Goal: Task Accomplishment & Management: Manage account settings

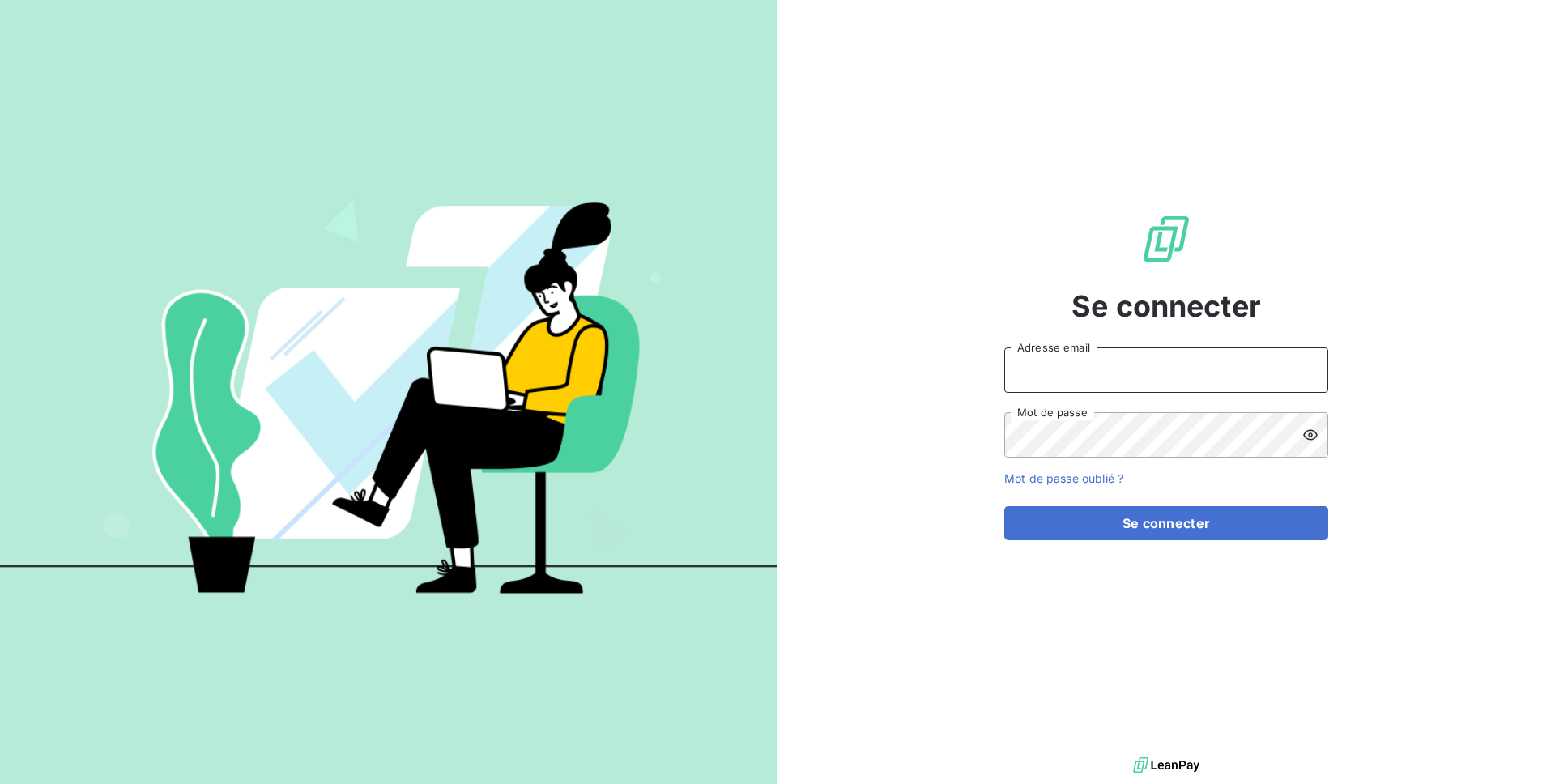
click at [1141, 383] on input "Adresse email" at bounding box center [1166, 370] width 324 height 46
type input "admin@svrequipement"
click at [1004, 506] on button "Se connecter" at bounding box center [1166, 523] width 324 height 34
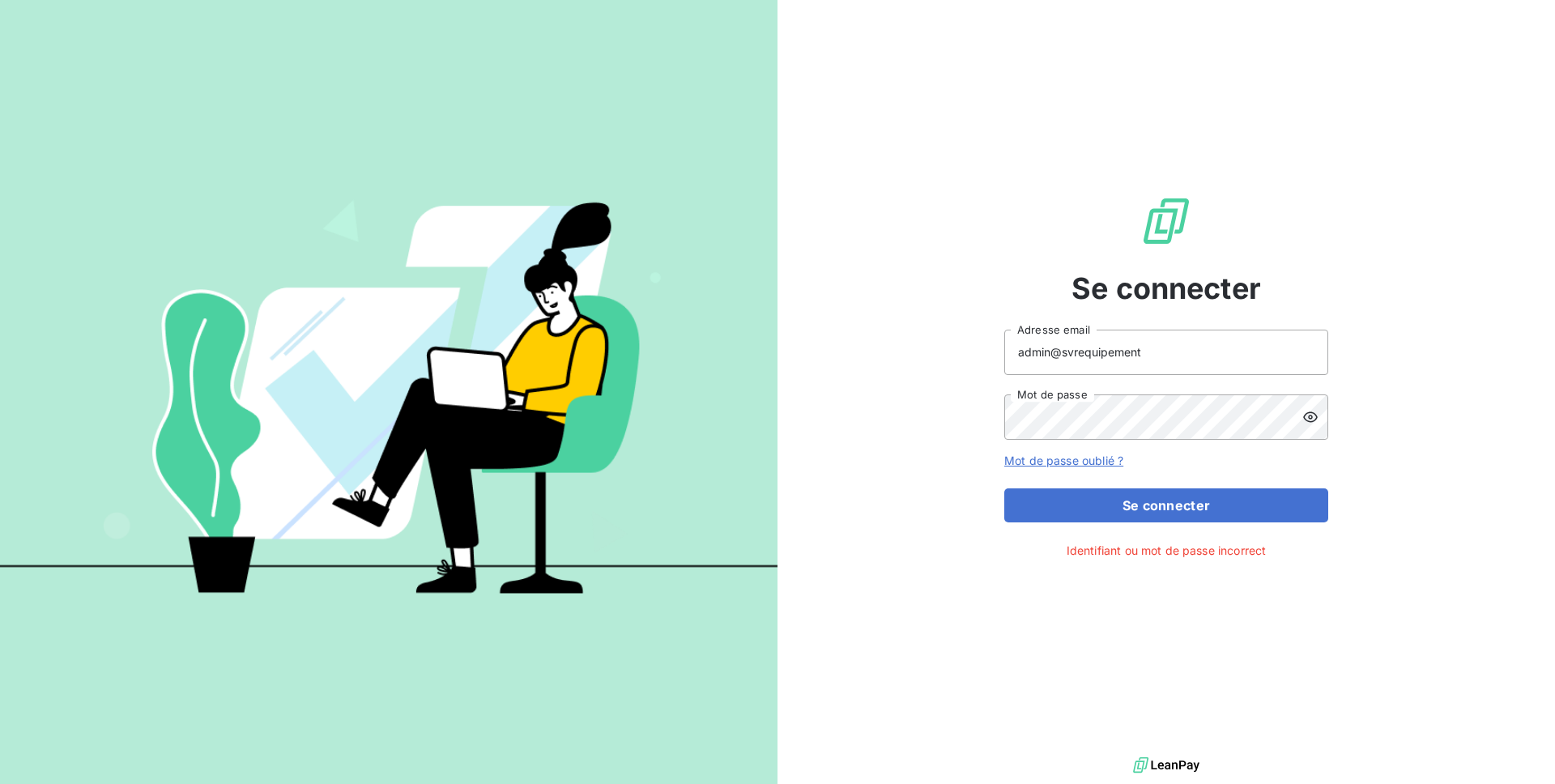
click at [1303, 421] on icon at bounding box center [1310, 417] width 16 height 16
click at [1004, 488] on button "Se connecter" at bounding box center [1166, 505] width 324 height 34
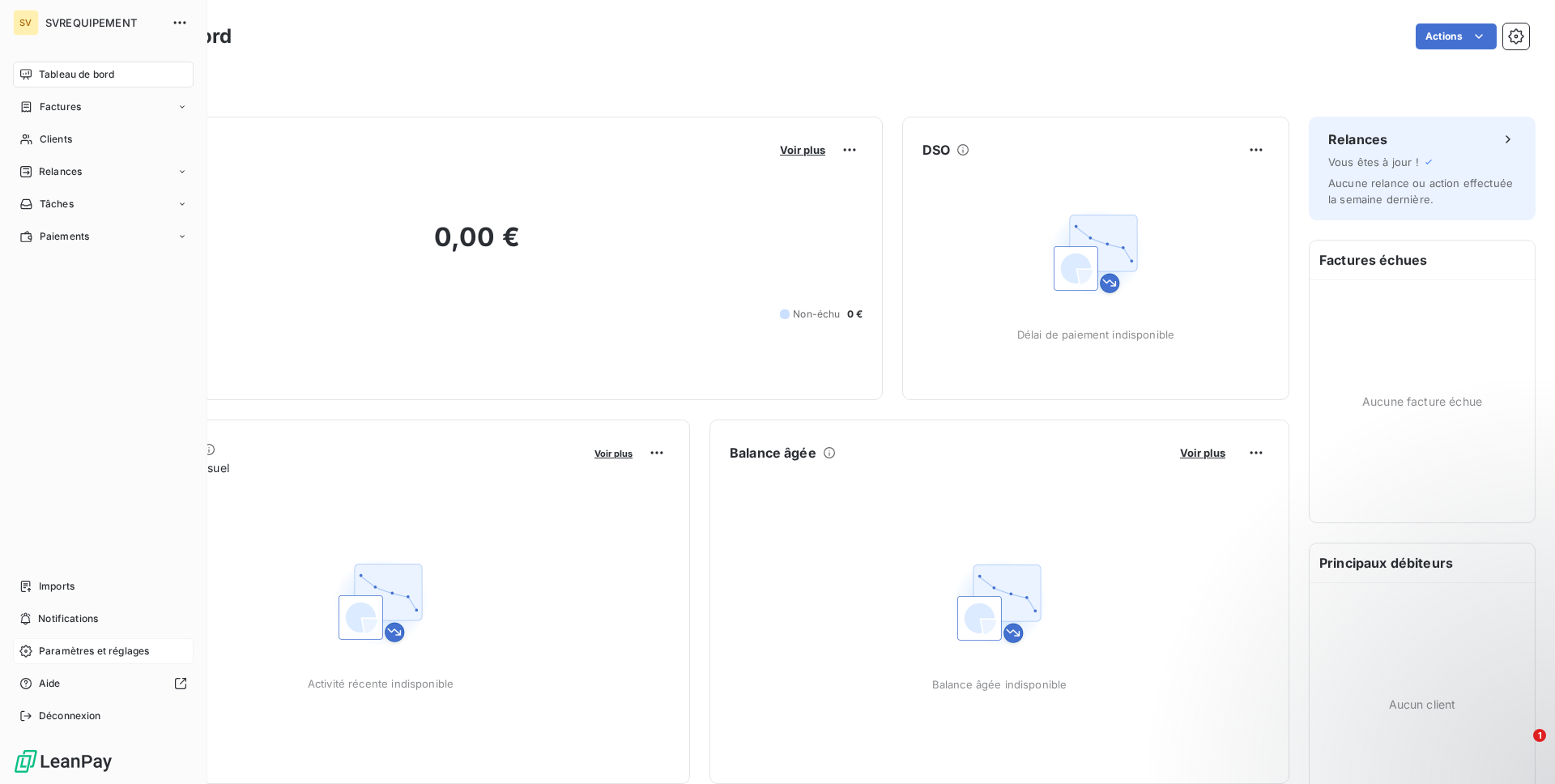
click at [85, 651] on span "Paramètres et réglages" at bounding box center [93, 651] width 110 height 15
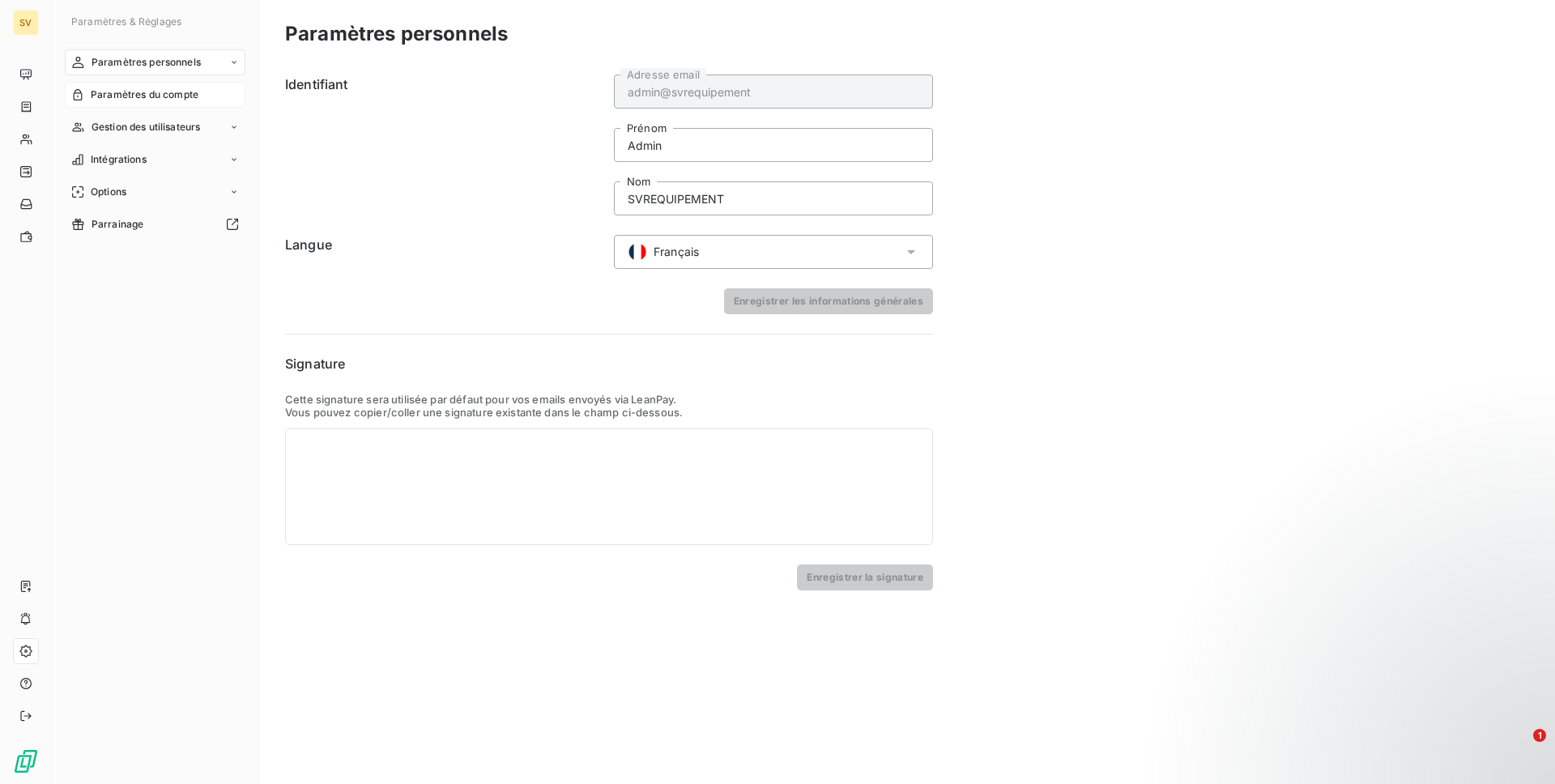
click at [160, 97] on span "Paramètres du compte" at bounding box center [144, 94] width 107 height 15
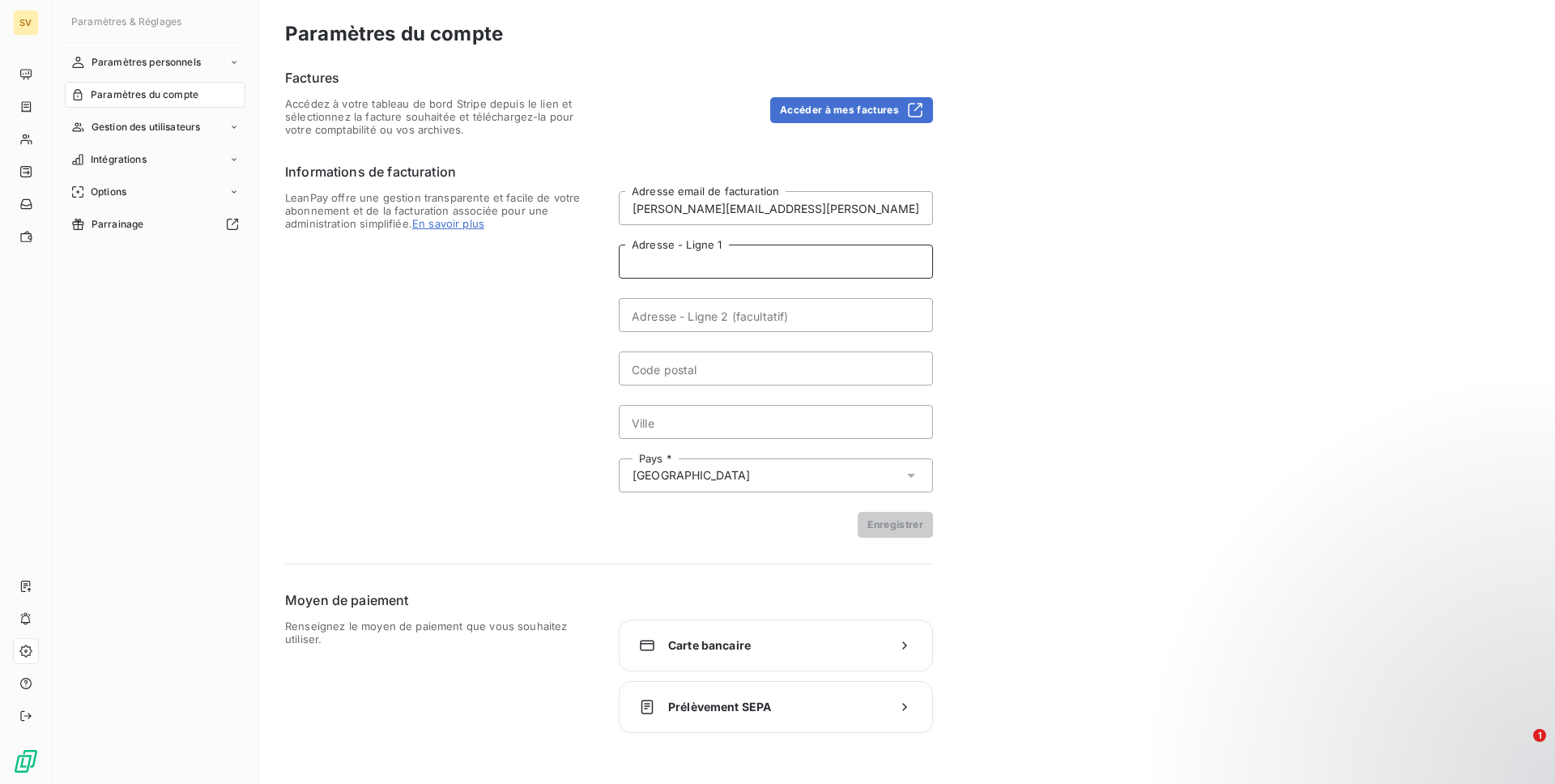
click at [697, 252] on input "Adresse - Ligne 1" at bounding box center [775, 261] width 314 height 34
paste input "VILLENEUVE"
type input "VILLENEUVE"
click at [665, 414] on input "Ville" at bounding box center [775, 421] width 314 height 34
paste input "VILLENEUVE"
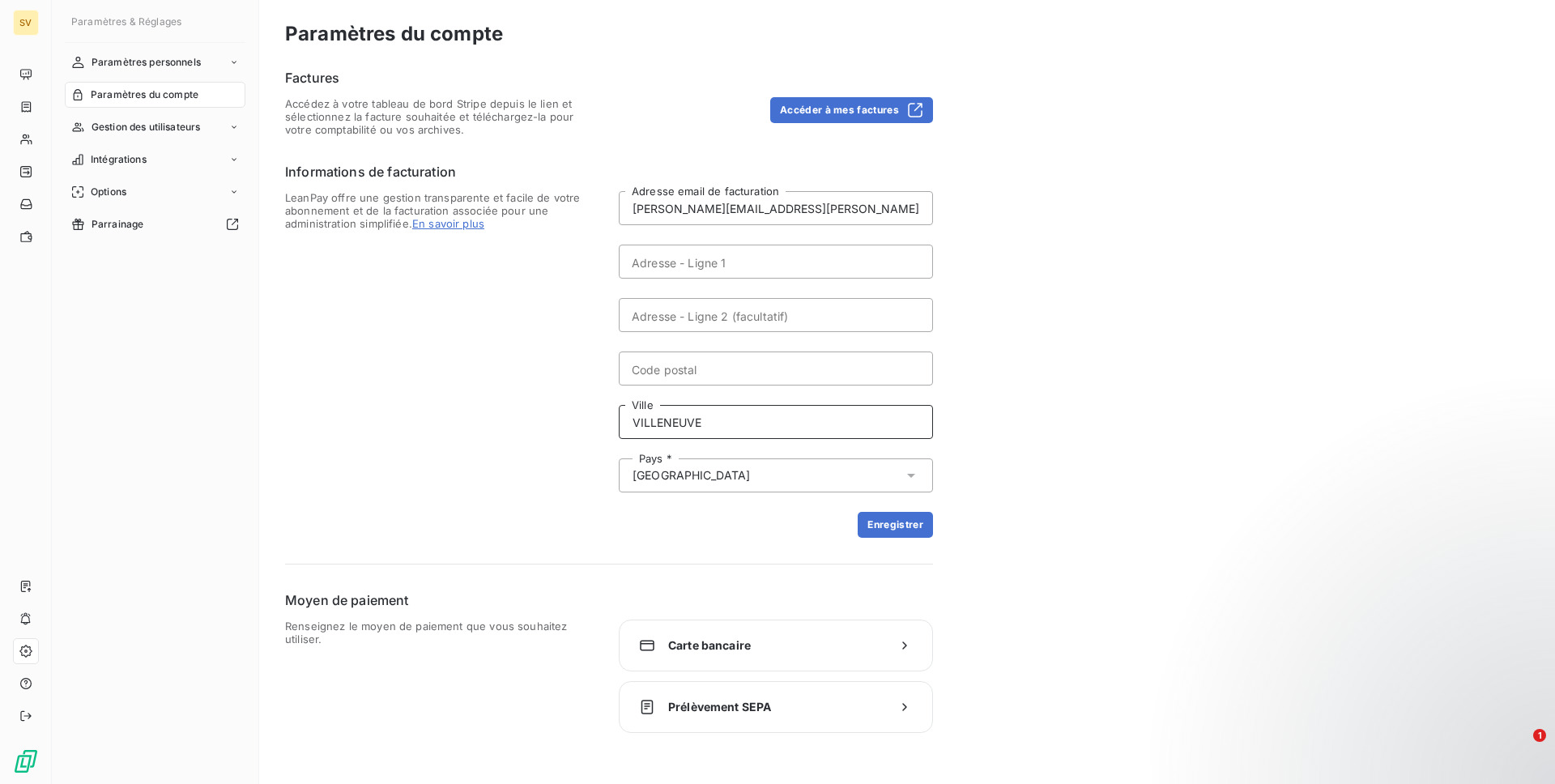
type input "VILLENEUVE"
click at [681, 358] on input "Code postal" at bounding box center [775, 368] width 314 height 34
paste input "04180"
type input "04180"
click at [693, 259] on input "Adresse - Ligne 1" at bounding box center [775, 261] width 314 height 34
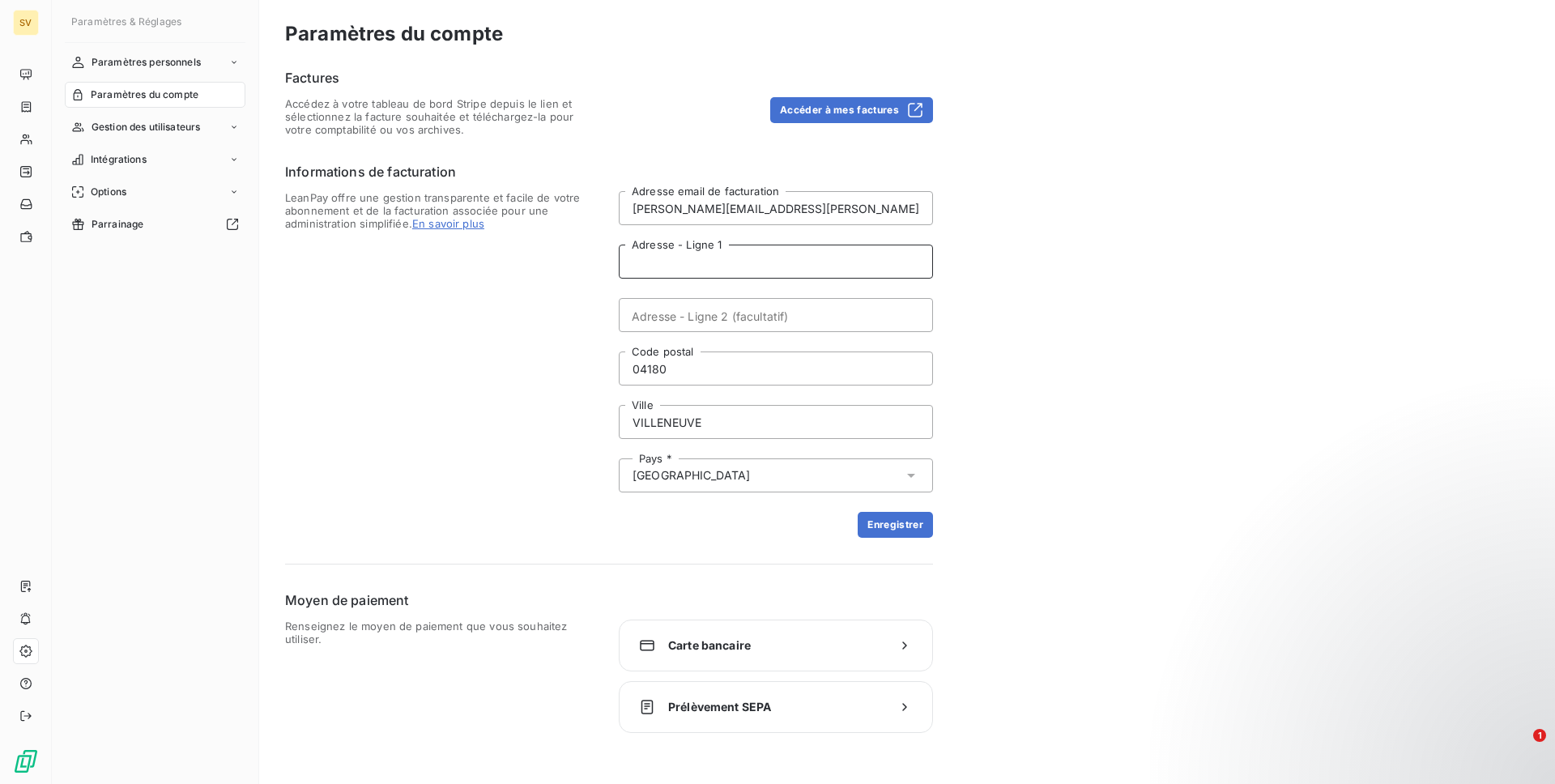
paste input "ZA LA TRANCHE N5"
type input "ZA LA TRANCHE N5"
click at [922, 531] on button "Enregistrer" at bounding box center [895, 524] width 76 height 26
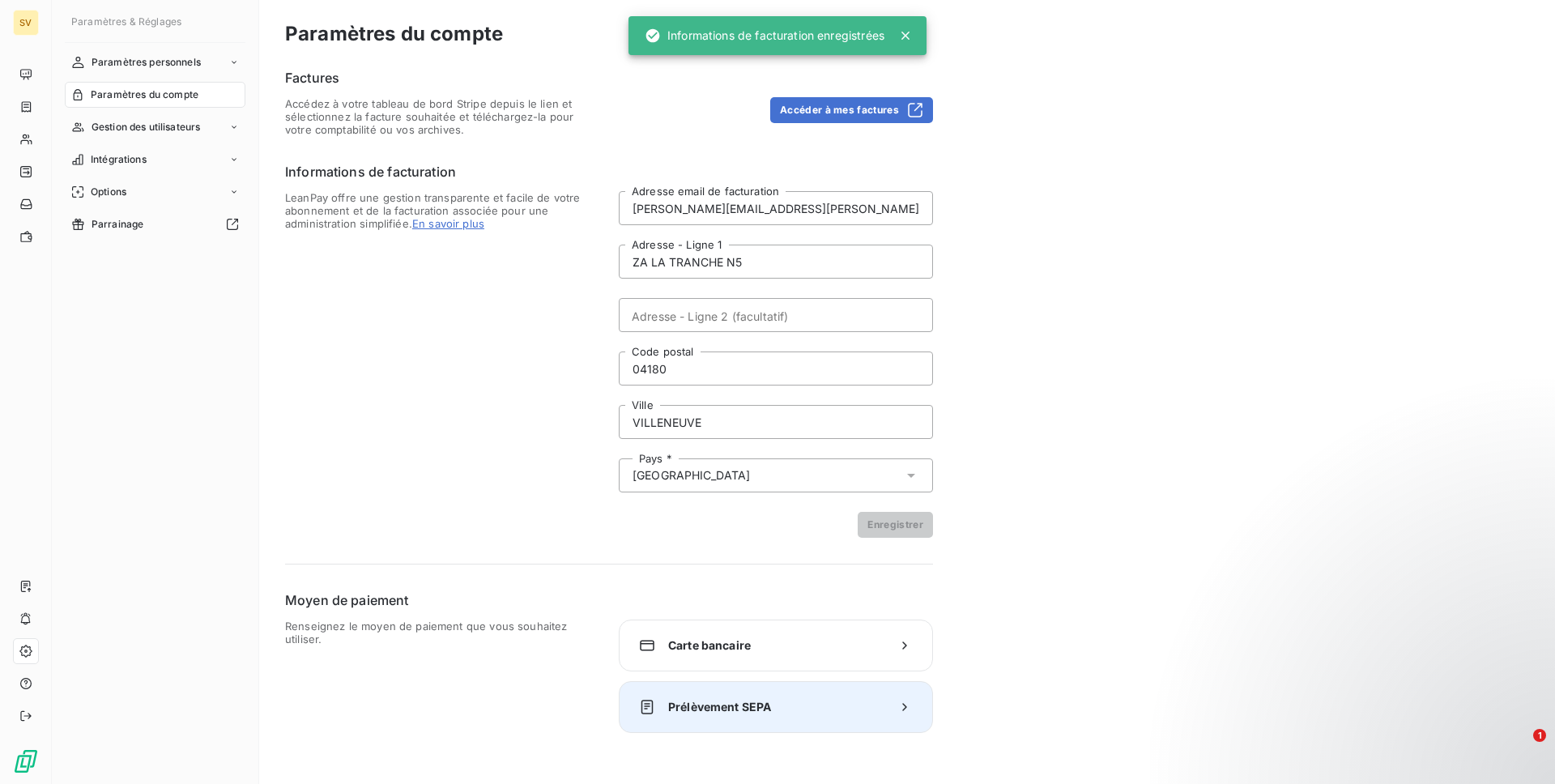
click at [785, 705] on span "Prélèvement SEPA" at bounding box center [775, 707] width 216 height 16
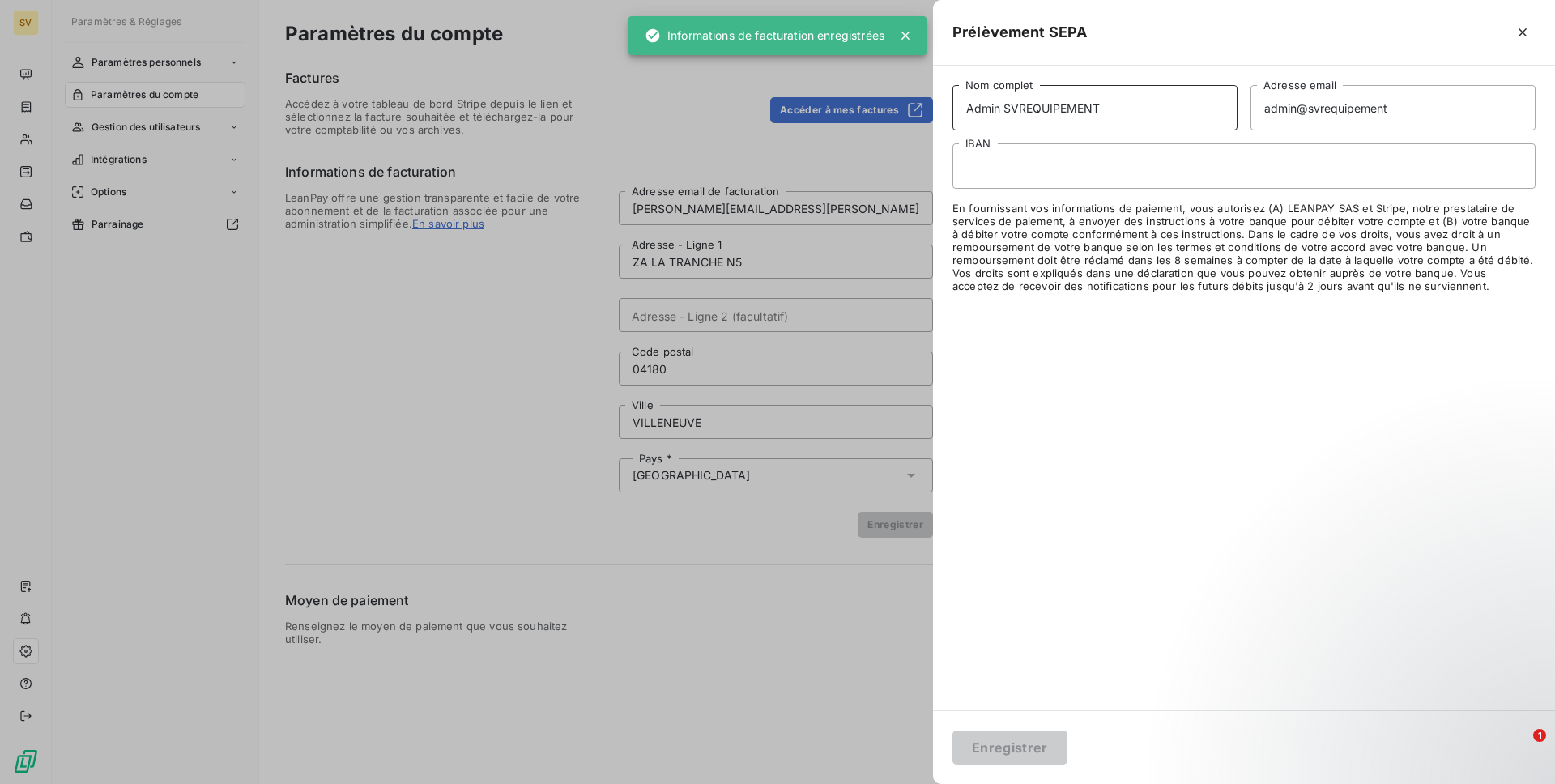
click at [988, 113] on input "Admin SVREQUIPEMENT" at bounding box center [1095, 108] width 285 height 46
click at [993, 106] on input "SVREQUIPEMENT" at bounding box center [1095, 108] width 285 height 46
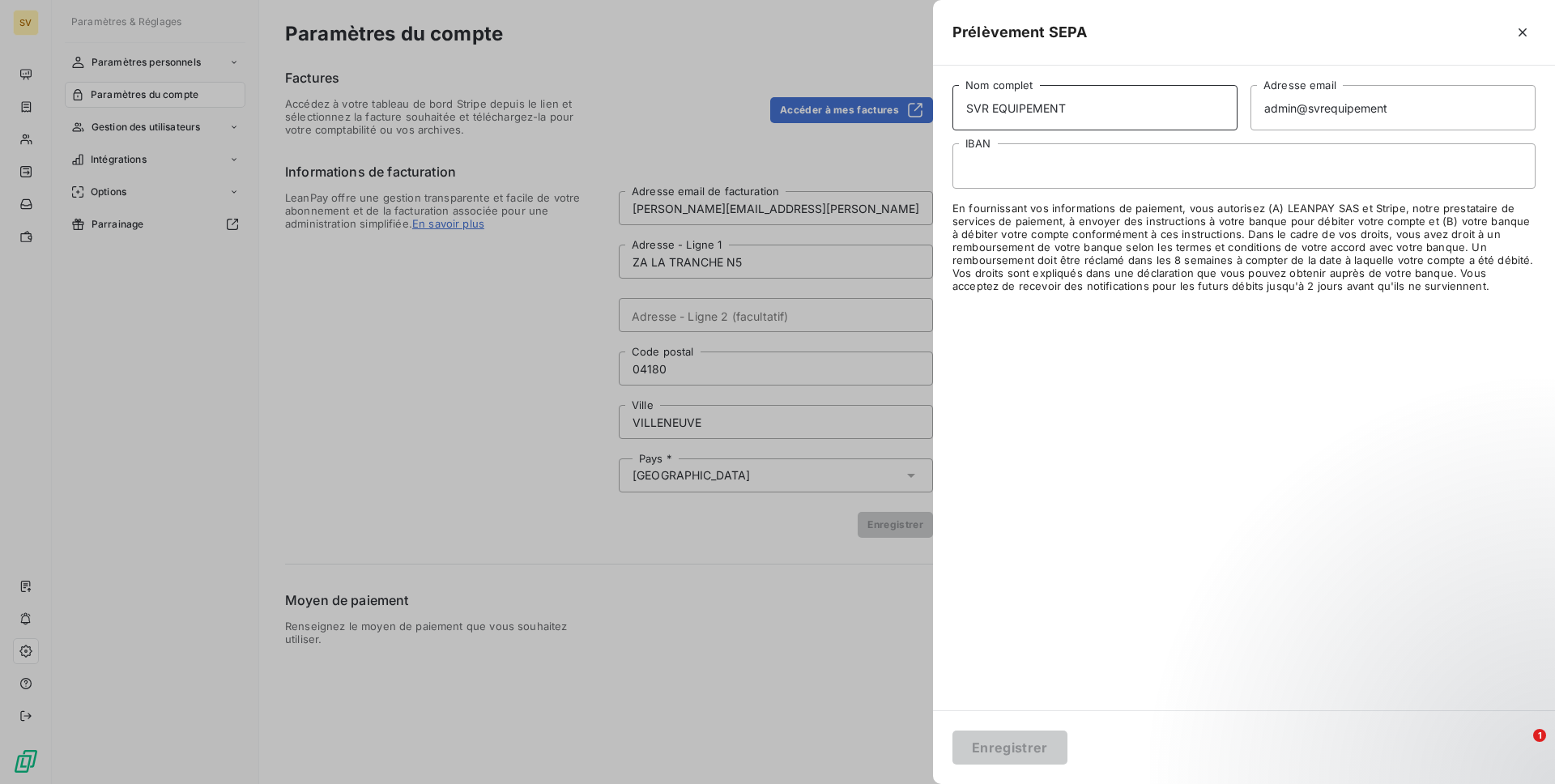
type input "SVR EQUIPEMENT"
click at [1339, 94] on input "admin@svrequipement" at bounding box center [1393, 108] width 285 height 46
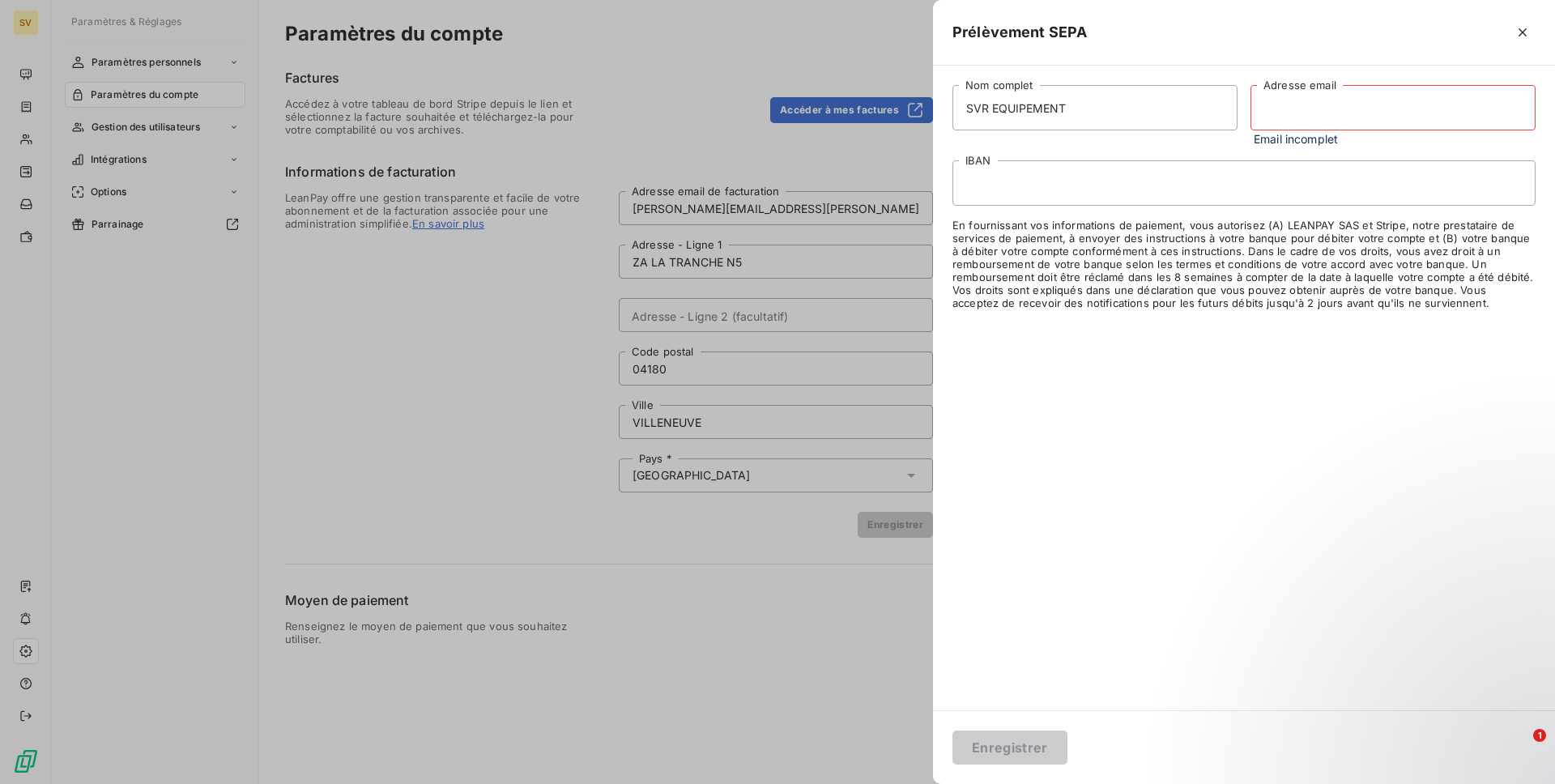
paste input "[PERSON_NAME][EMAIL_ADDRESS][PERSON_NAME][DOMAIN_NAME]"
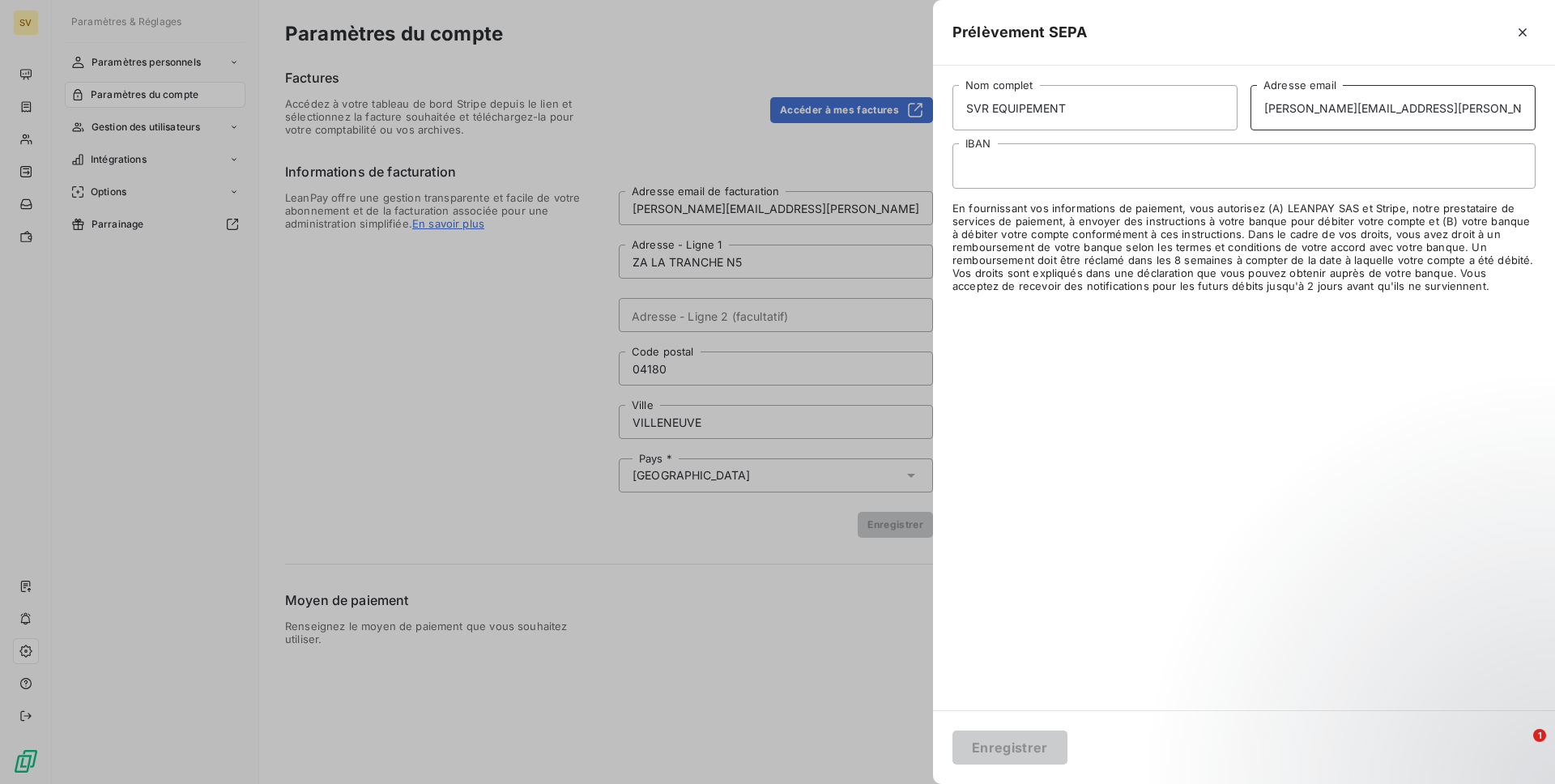
type input "[PERSON_NAME][EMAIL_ADDRESS][PERSON_NAME][DOMAIN_NAME]"
click at [1044, 175] on div at bounding box center [1243, 166] width 583 height 46
click at [1065, 159] on iframe at bounding box center [1243, 166] width 555 height 14
click at [1021, 733] on button "Enregistrer" at bounding box center [1009, 747] width 115 height 34
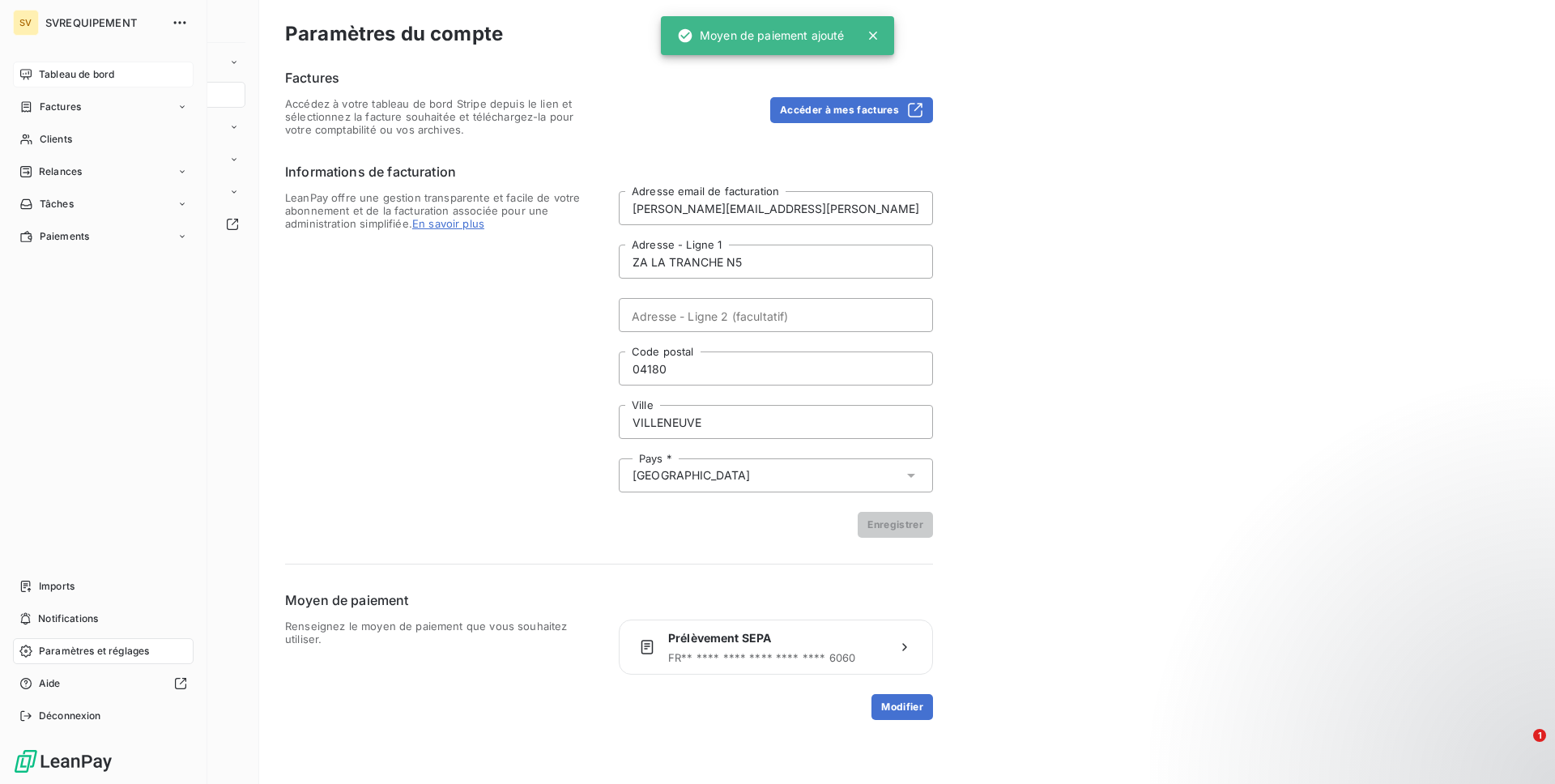
click at [111, 69] on span "Tableau de bord" at bounding box center [77, 74] width 76 height 15
